Goal: Use online tool/utility: Utilize a website feature to perform a specific function

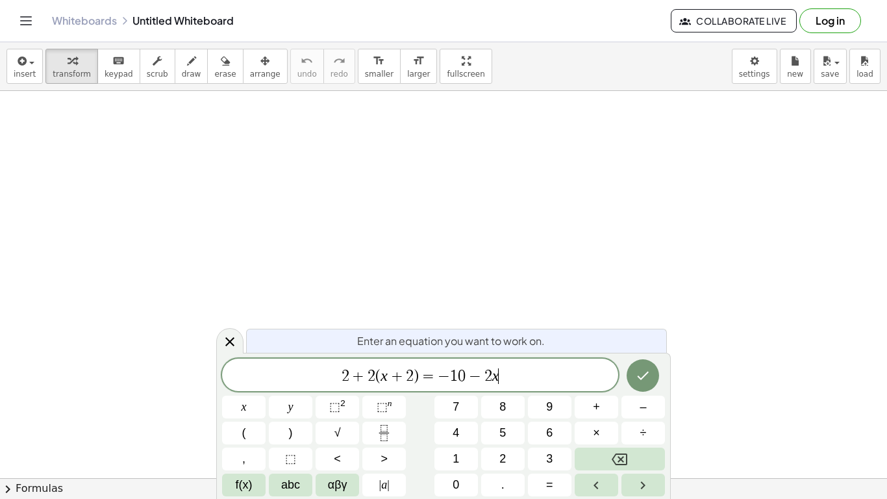
scroll to position [1, 0]
click at [635, 379] on icon "Done" at bounding box center [643, 375] width 16 height 16
click at [258, 427] on button "(" at bounding box center [243, 432] width 43 height 23
click at [647, 362] on button "Done" at bounding box center [642, 374] width 32 height 32
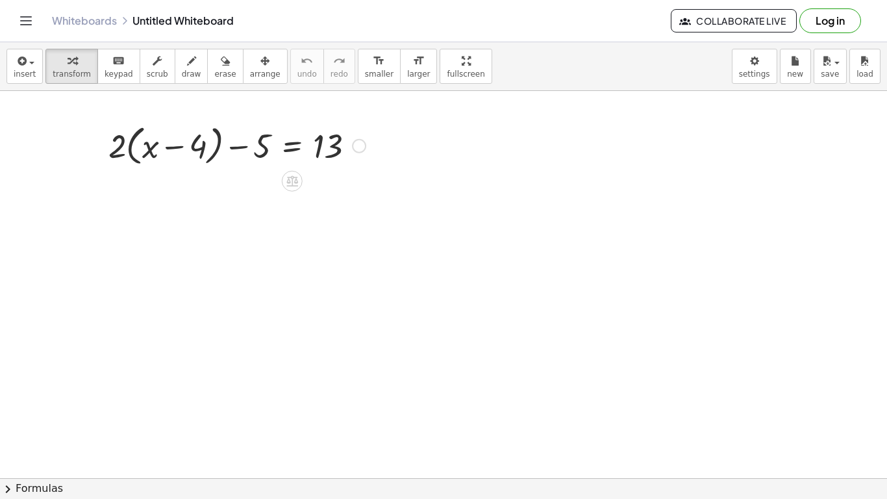
scroll to position [8, 0]
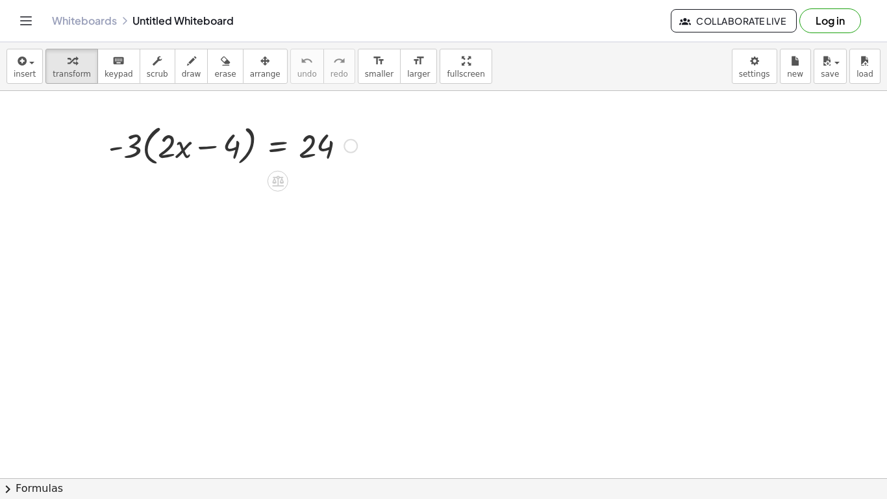
scroll to position [14, 0]
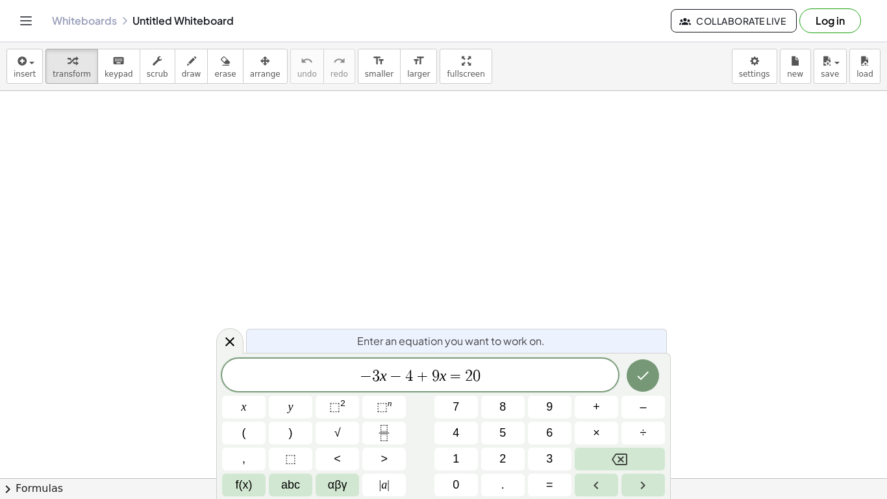
scroll to position [8, 0]
